Goal: Task Accomplishment & Management: Use online tool/utility

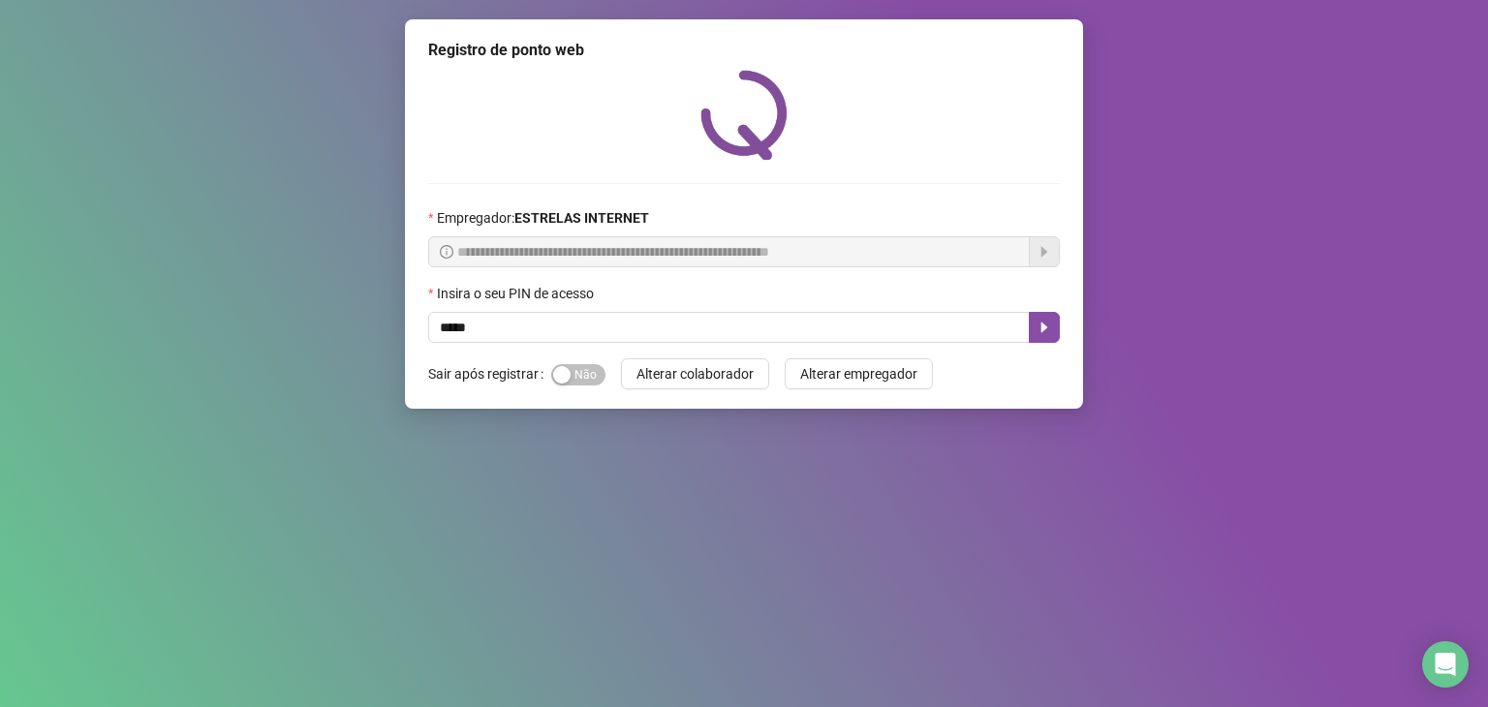
type input "*****"
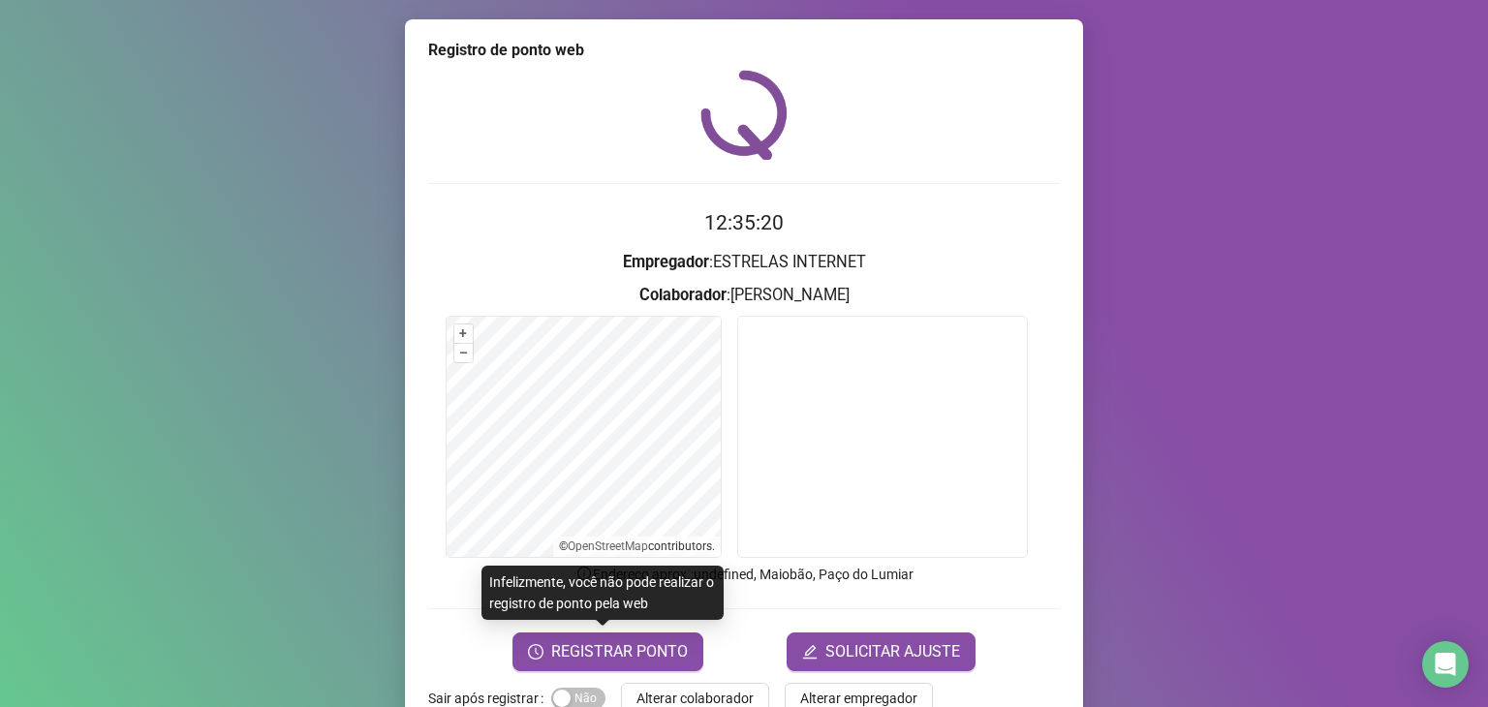
click at [468, 648] on div "REGISTRAR PONTO SOLICITAR AJUSTE" at bounding box center [744, 652] width 632 height 39
click at [598, 649] on span "REGISTRAR PONTO" at bounding box center [619, 651] width 137 height 23
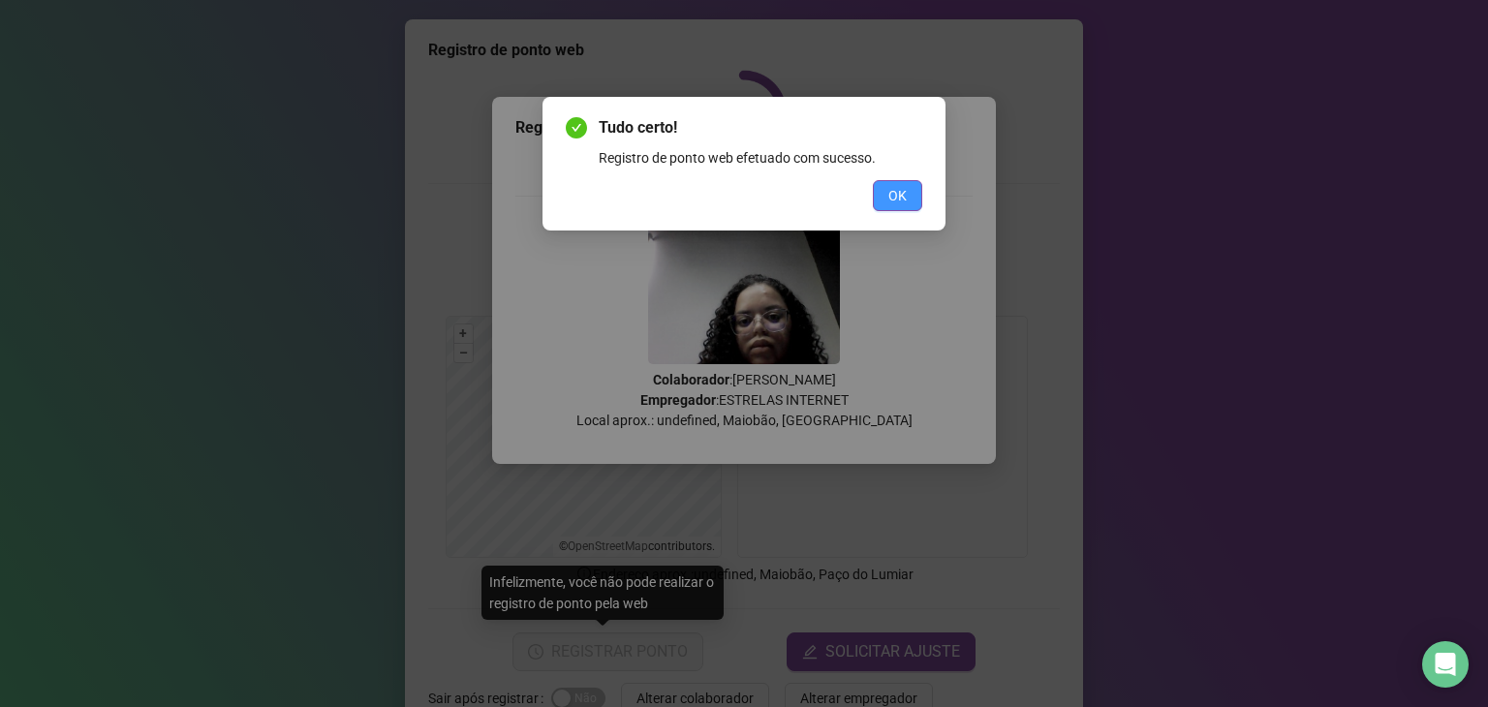
click at [908, 204] on button "OK" at bounding box center [897, 195] width 49 height 31
